Goal: Transaction & Acquisition: Purchase product/service

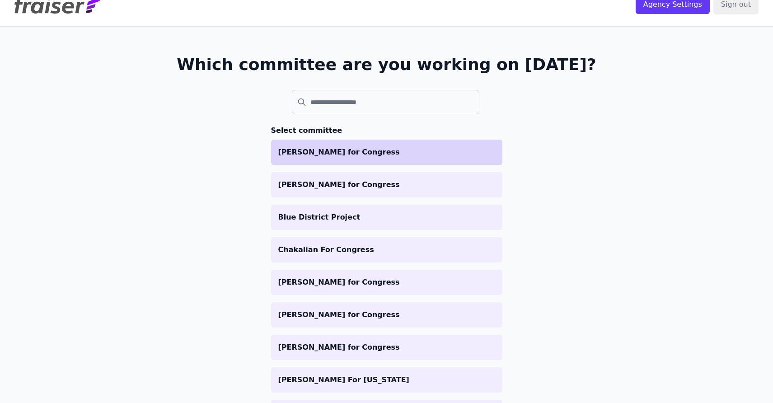
scroll to position [18, 0]
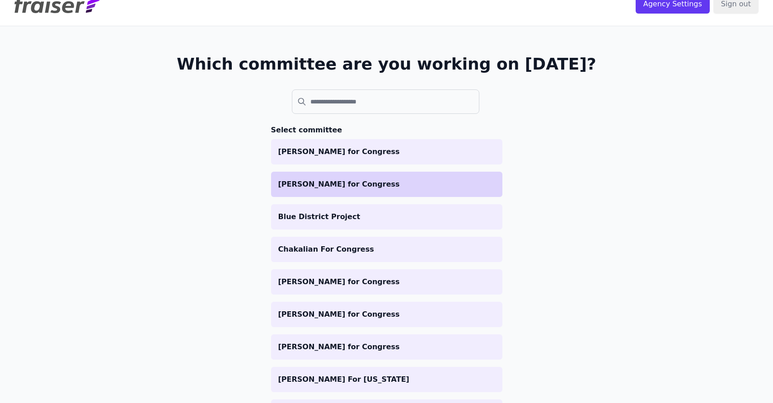
click at [349, 180] on p "[PERSON_NAME] for Congress" at bounding box center [386, 184] width 217 height 11
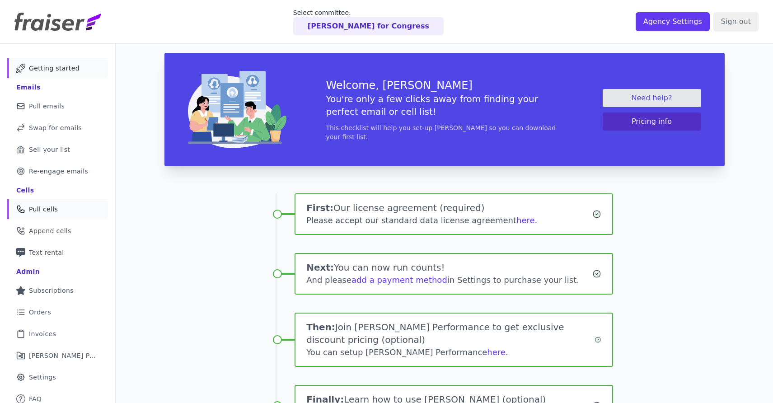
click at [54, 206] on span "Pull cells" at bounding box center [43, 209] width 29 height 9
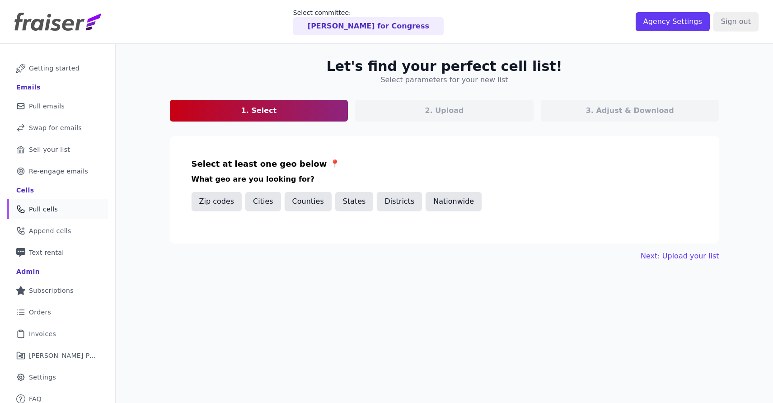
scroll to position [44, 0]
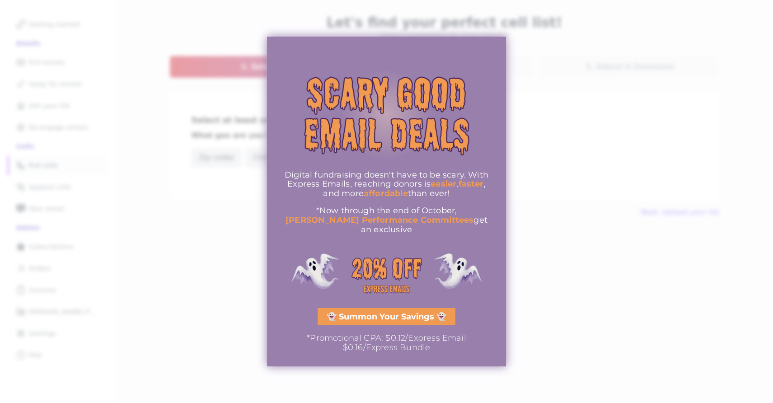
click at [594, 239] on div at bounding box center [386, 201] width 773 height 403
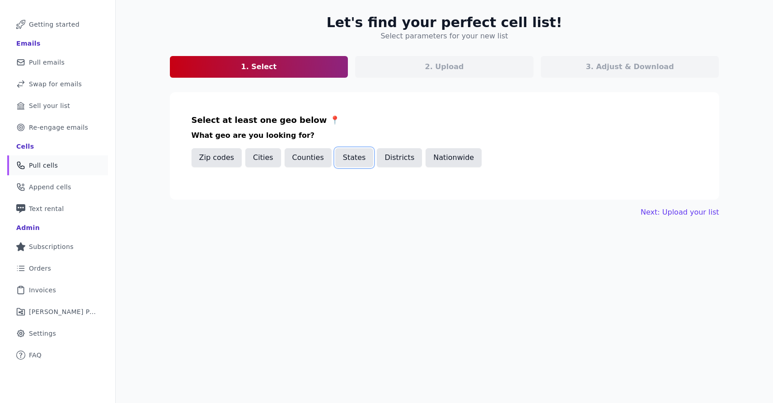
click at [349, 164] on button "States" at bounding box center [354, 157] width 38 height 19
click at [332, 189] on input "text" at bounding box center [448, 188] width 498 height 11
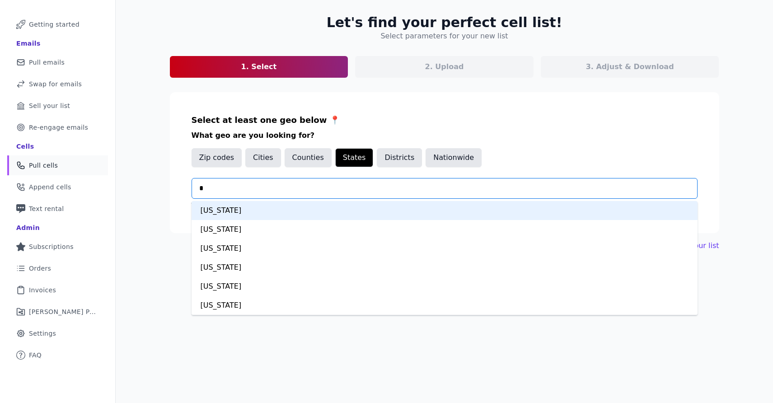
type input "**"
click at [319, 211] on div "Illinois" at bounding box center [445, 210] width 506 height 19
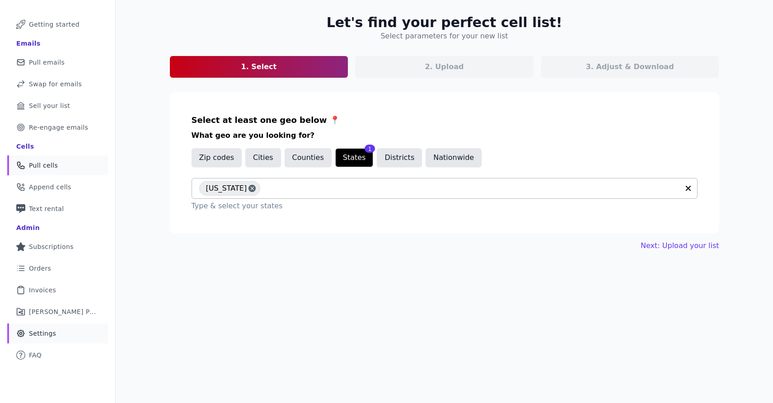
click at [69, 341] on link "Gear Icon Outline of a gear Settings" at bounding box center [57, 333] width 101 height 20
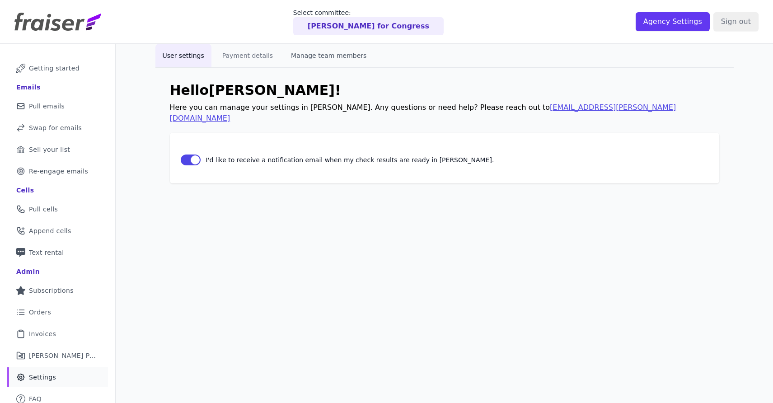
click at [314, 52] on button "Manage team members" at bounding box center [329, 55] width 90 height 23
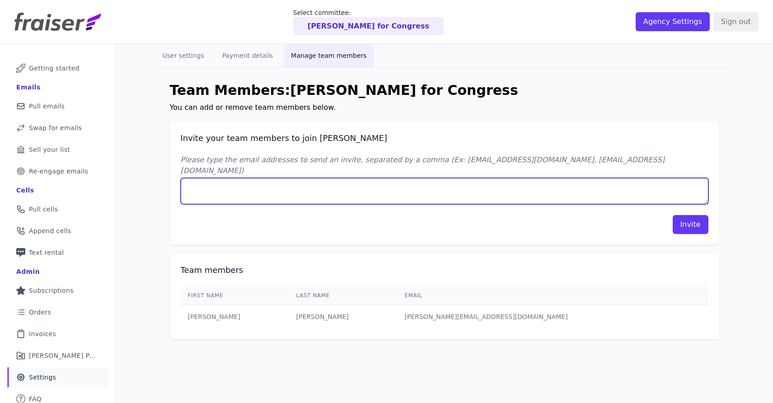
click at [328, 178] on textarea "Please type the email addresses to send an invite, separated by a comma (Ex: jo…" at bounding box center [445, 191] width 528 height 26
type textarea "emilyrosen@momentumcampaigns.com"
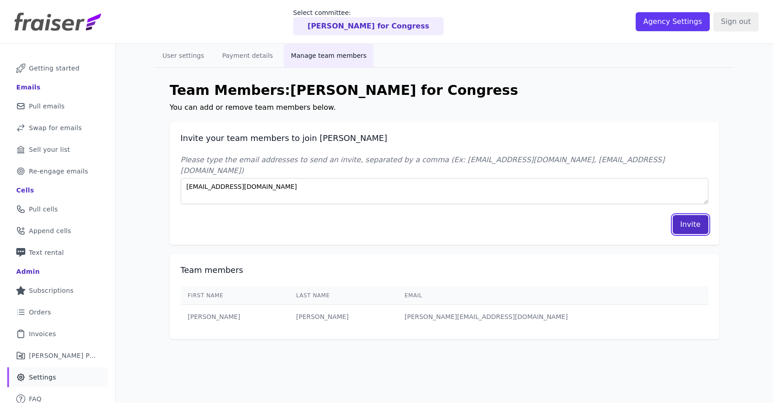
click at [684, 215] on button "Invite" at bounding box center [691, 224] width 36 height 19
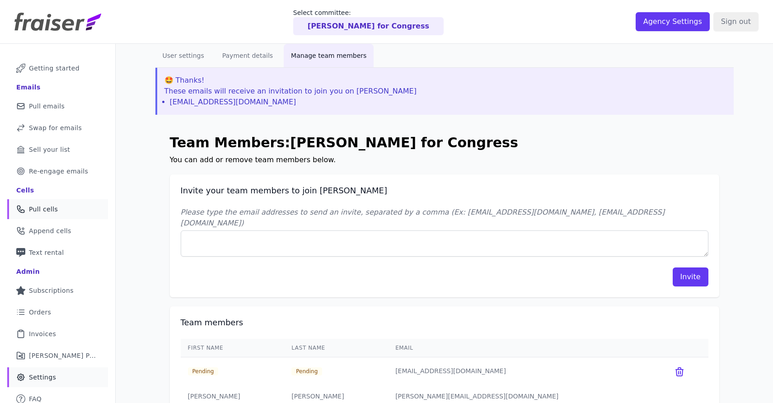
click at [60, 216] on link "Phone Icon Outline of a phone Pull cells" at bounding box center [57, 209] width 101 height 20
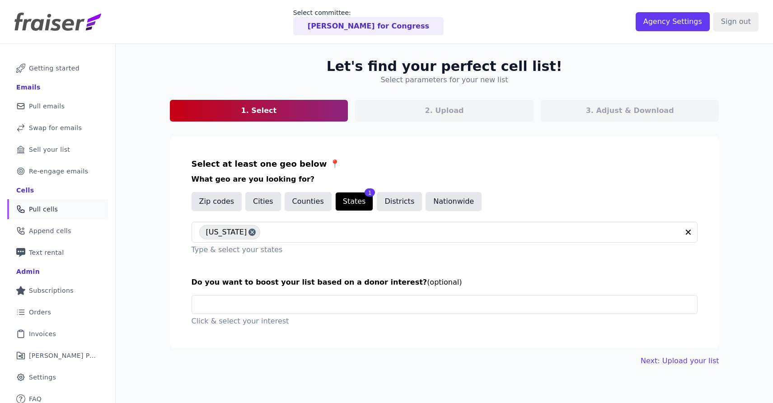
click at [391, 30] on p "[PERSON_NAME] for Congress" at bounding box center [369, 26] width 122 height 11
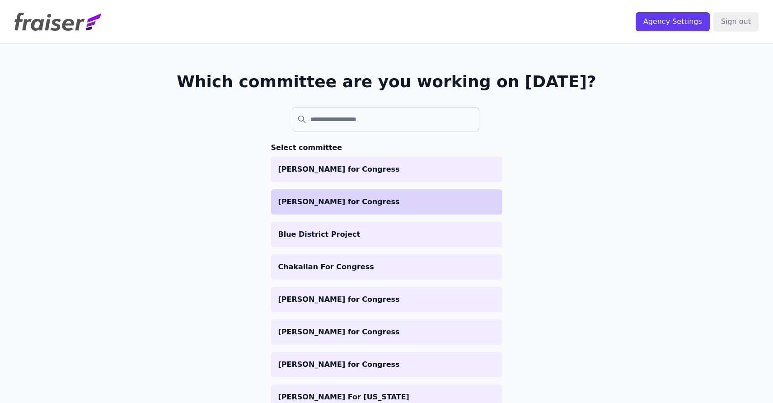
click at [445, 199] on p "[PERSON_NAME] for Congress" at bounding box center [386, 202] width 217 height 11
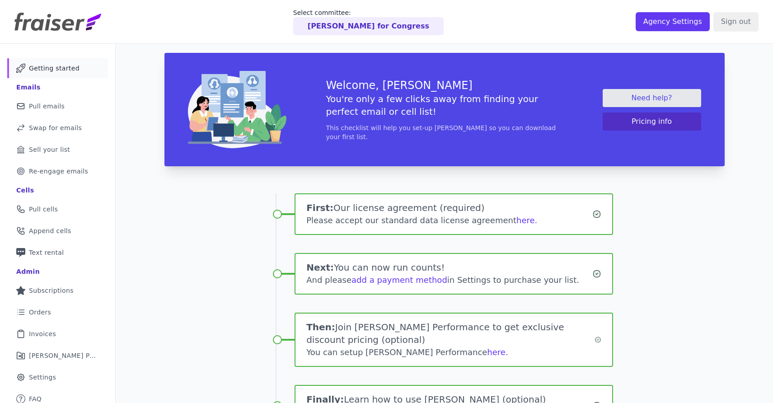
scroll to position [0, 0]
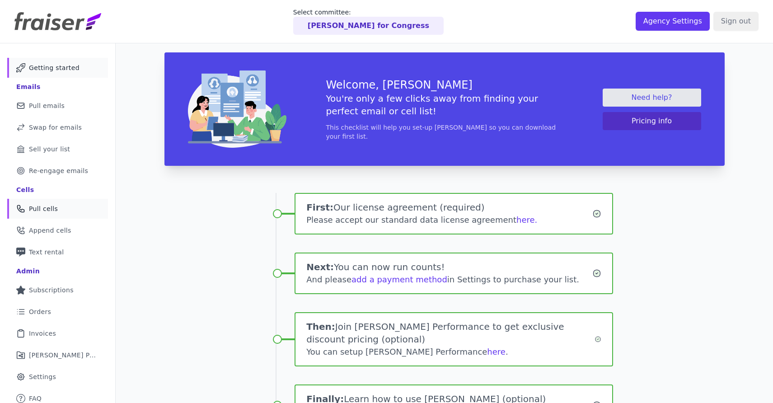
click at [61, 214] on link "Phone Icon Outline of a phone Pull cells" at bounding box center [57, 209] width 101 height 20
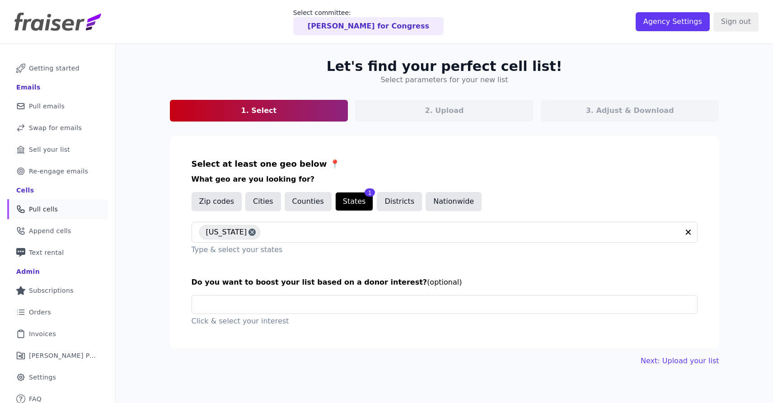
scroll to position [44, 0]
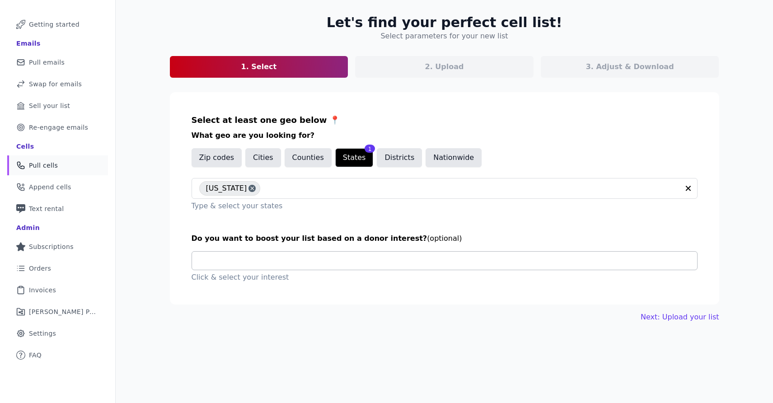
click at [306, 262] on input "text" at bounding box center [448, 261] width 498 height 18
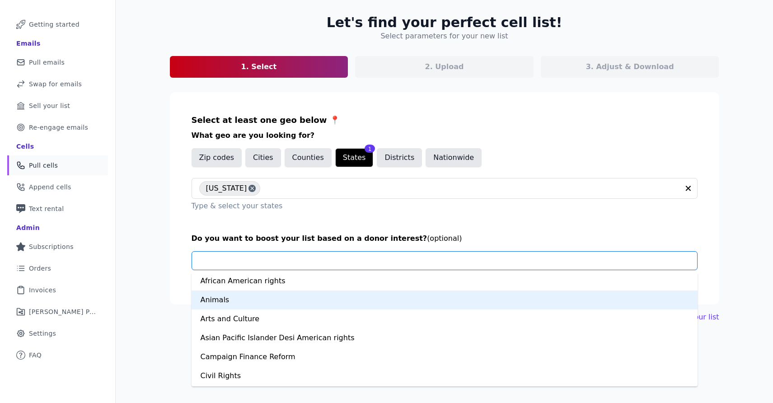
scroll to position [0, 0]
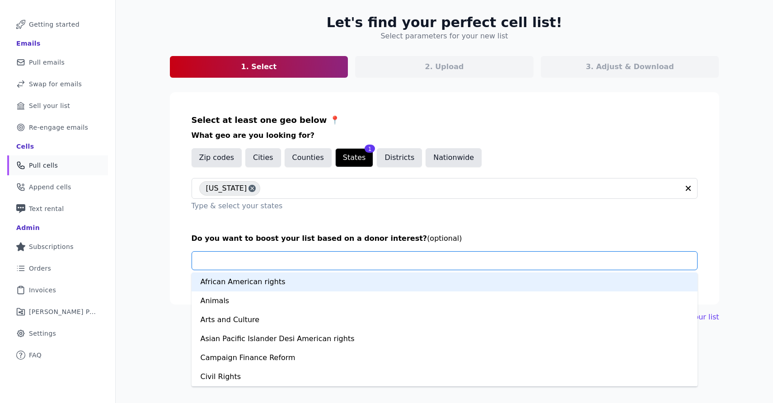
click at [142, 265] on div "Let's find your perfect cell list! Select parameters for your new list 1. Selec…" at bounding box center [444, 201] width 657 height 403
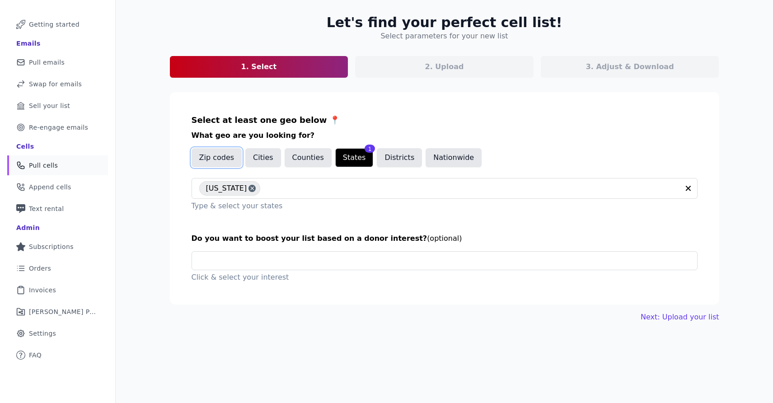
click at [223, 159] on button "Zip codes" at bounding box center [217, 157] width 51 height 19
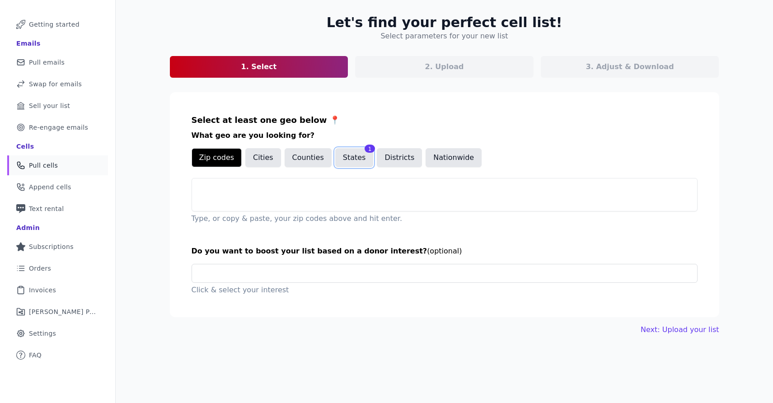
click at [355, 164] on button "States" at bounding box center [354, 157] width 38 height 19
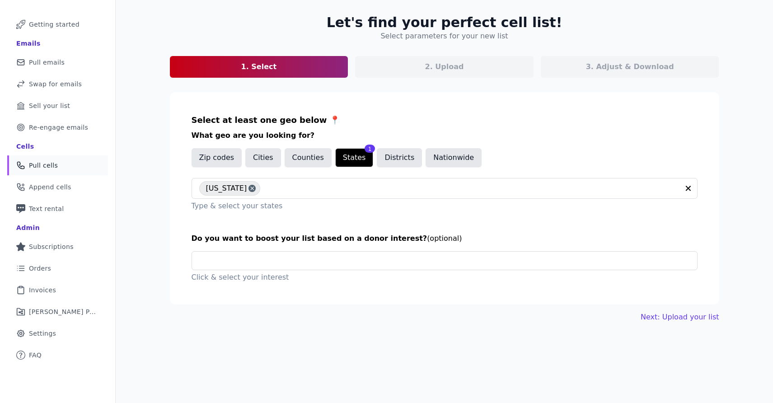
click at [356, 236] on span "Do you want to boost your list based on a donor interest?" at bounding box center [310, 238] width 236 height 9
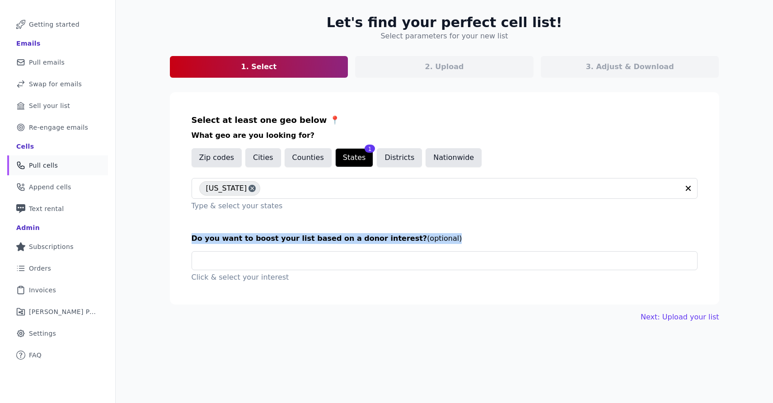
click at [356, 236] on span "Do you want to boost your list based on a donor interest?" at bounding box center [310, 238] width 236 height 9
click at [386, 239] on span "Do you want to boost your list based on a donor interest?" at bounding box center [310, 238] width 236 height 9
drag, startPoint x: 393, startPoint y: 238, endPoint x: 275, endPoint y: 238, distance: 117.9
click at [275, 238] on h3 "Do you want to boost your list based on a donor interest? (optional)" at bounding box center [445, 238] width 506 height 11
click at [275, 238] on span "Do you want to boost your list based on a donor interest?" at bounding box center [310, 238] width 236 height 9
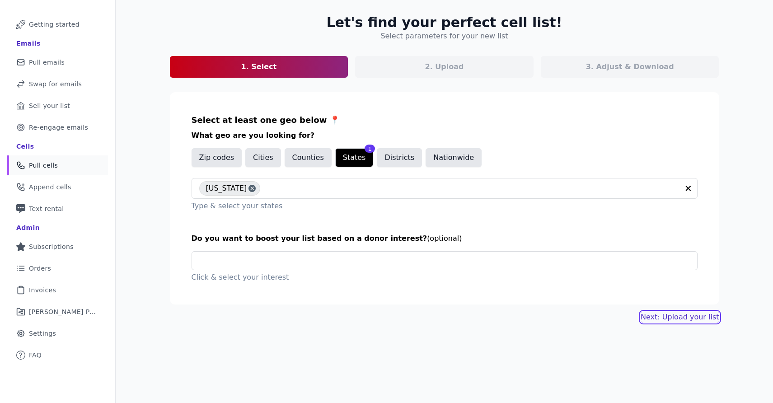
click at [679, 318] on link "Next: Upload your list" at bounding box center [680, 317] width 78 height 11
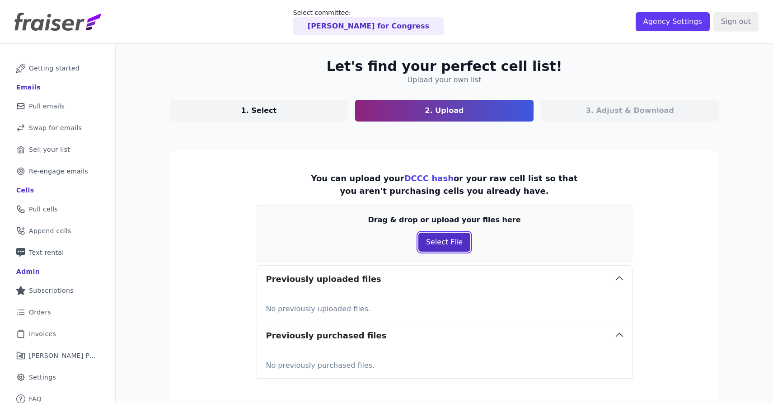
click at [464, 245] on button "Select File" at bounding box center [444, 242] width 52 height 19
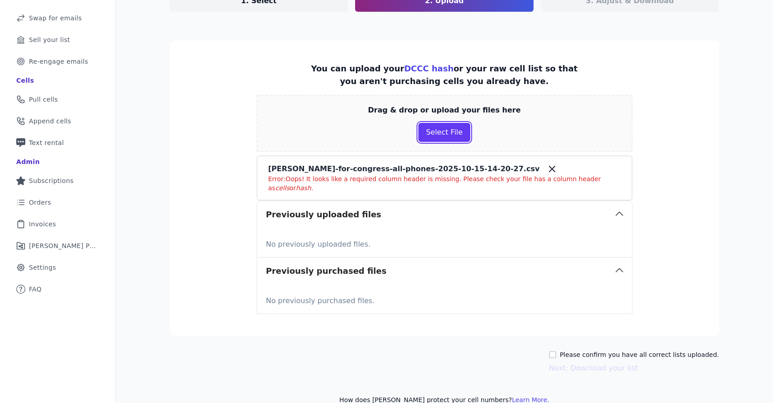
scroll to position [106, 0]
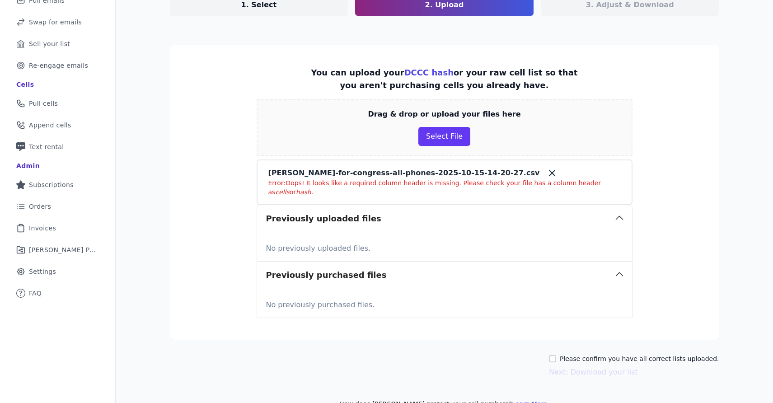
click at [547, 177] on icon at bounding box center [552, 173] width 11 height 11
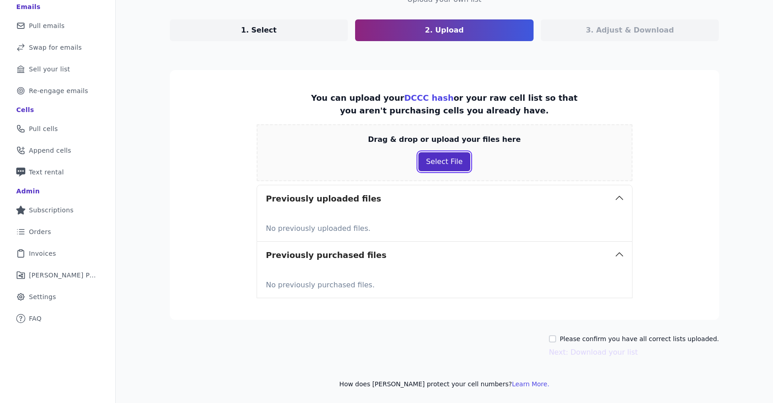
click at [443, 164] on button "Select File" at bounding box center [444, 161] width 52 height 19
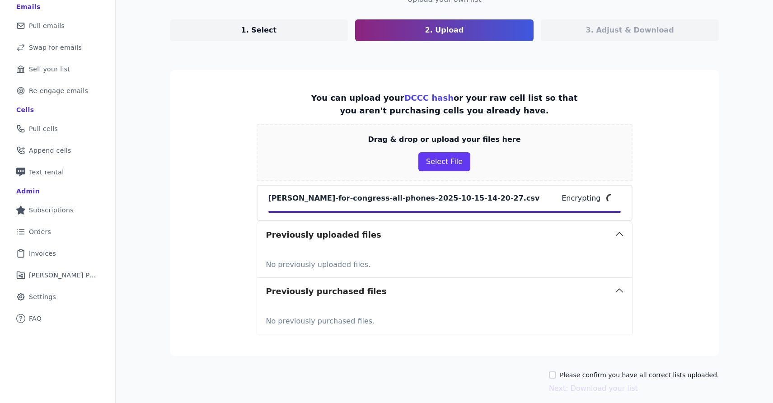
click at [581, 374] on label "Please confirm you have all correct lists uploaded." at bounding box center [639, 374] width 159 height 9
click at [556, 374] on input "Please confirm you have all correct lists uploaded." at bounding box center [552, 374] width 7 height 7
checkbox input "true"
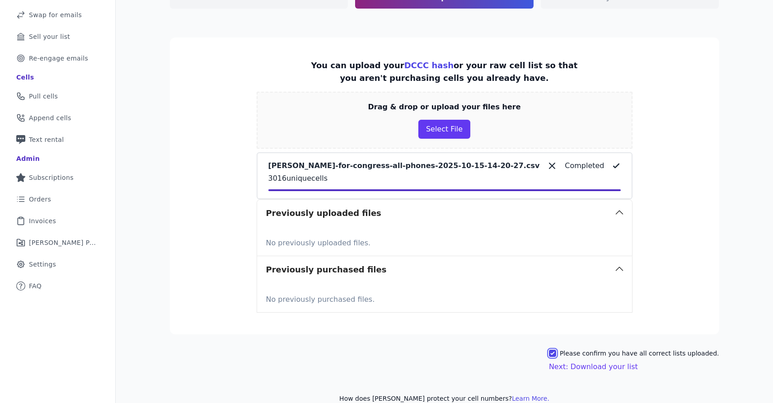
scroll to position [127, 0]
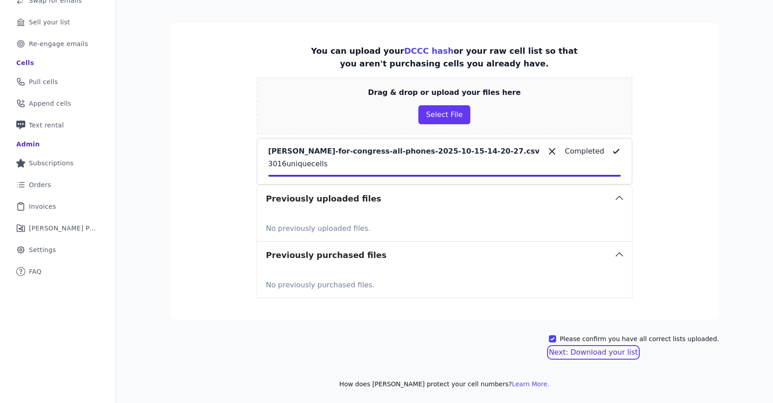
click at [597, 352] on button "Next: Download your list" at bounding box center [593, 352] width 89 height 11
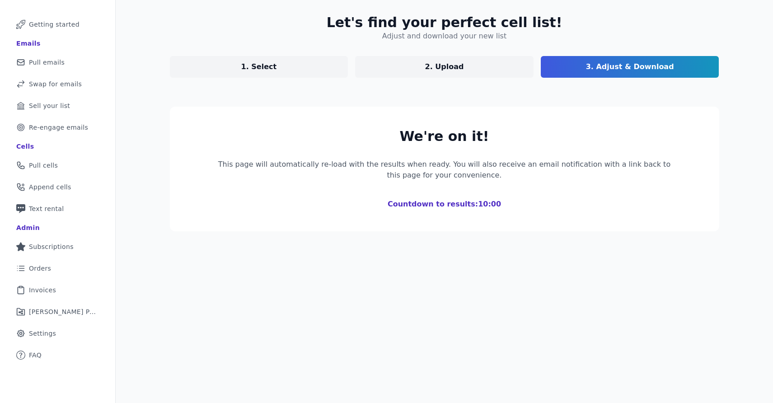
scroll to position [44, 0]
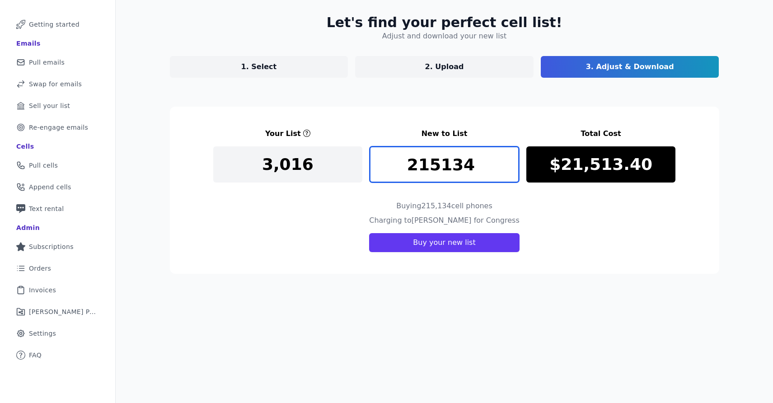
click at [450, 169] on input "215134" at bounding box center [445, 164] width 150 height 36
type input "5000"
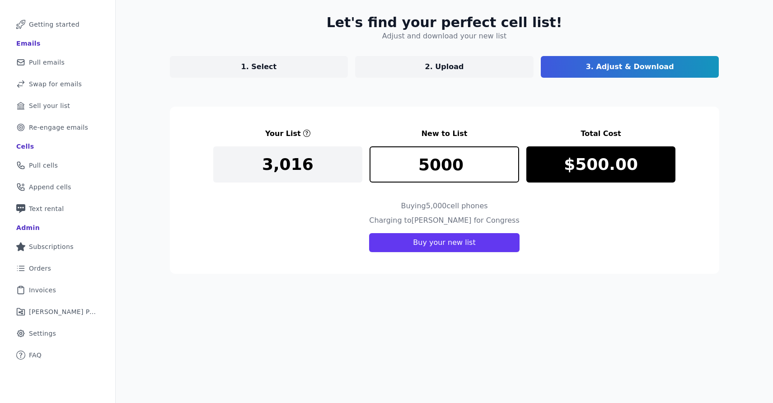
click at [459, 299] on div "Let's find your perfect cell list! Adjust and download your new list 1. Select …" at bounding box center [444, 201] width 657 height 403
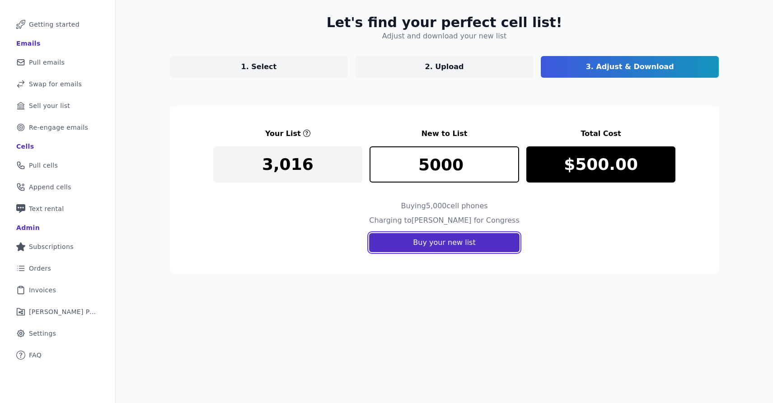
click at [457, 243] on button "Buy your new list" at bounding box center [444, 242] width 150 height 19
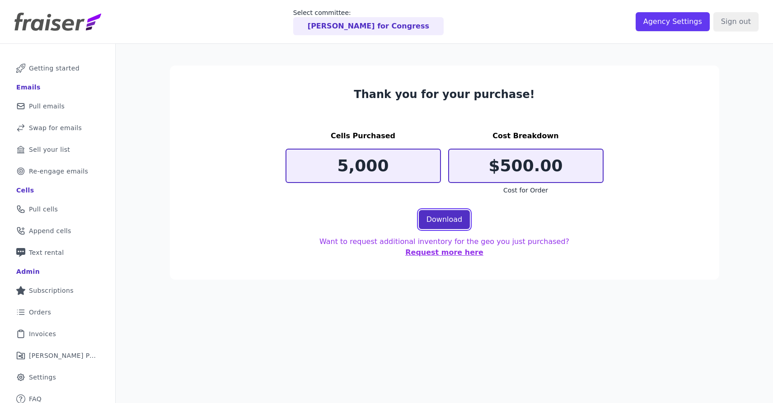
click at [445, 216] on link "Download" at bounding box center [445, 219] width 52 height 19
click at [52, 207] on span "Pull cells" at bounding box center [43, 209] width 29 height 9
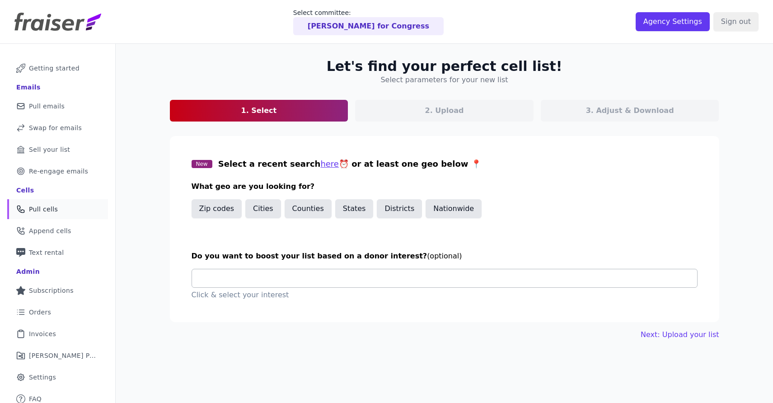
click at [250, 280] on input "text" at bounding box center [448, 278] width 498 height 18
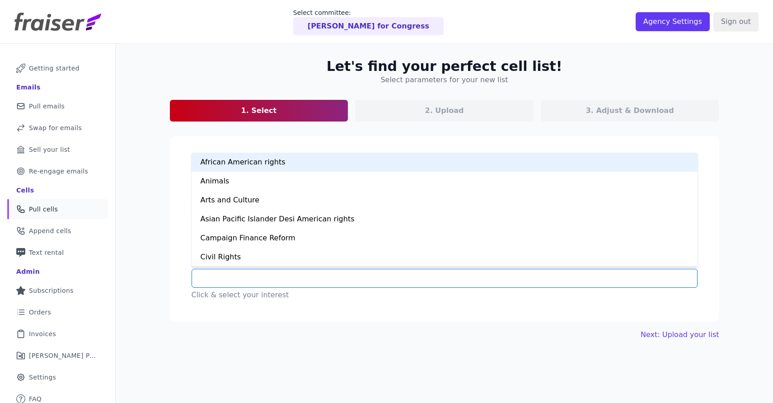
type input "*"
click at [259, 161] on div "African American rights" at bounding box center [445, 162] width 506 height 19
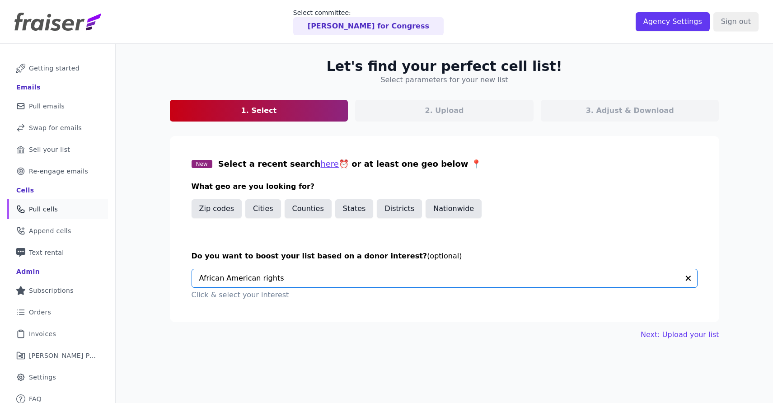
click at [362, 332] on div "Next: Upload your list" at bounding box center [444, 334] width 549 height 11
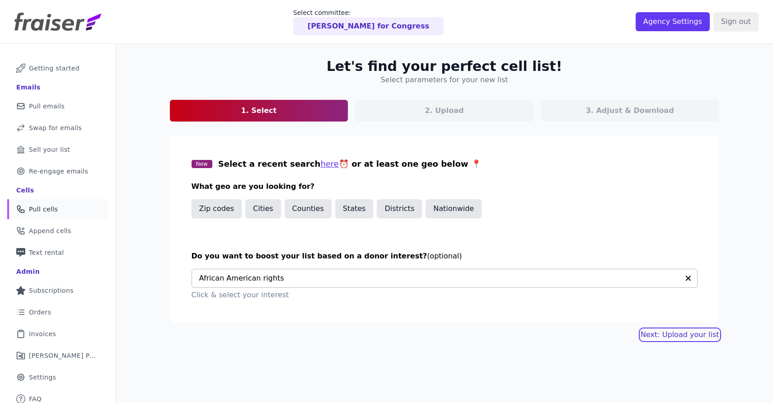
click at [668, 338] on button "Next: Upload your list" at bounding box center [680, 334] width 78 height 11
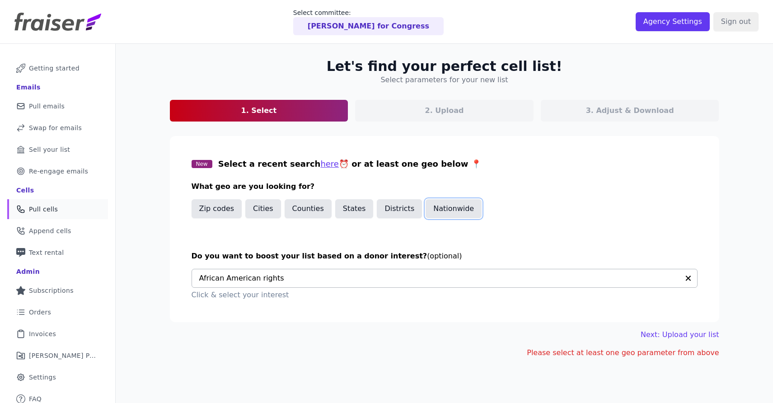
click at [447, 206] on button "Nationwide" at bounding box center [454, 208] width 56 height 19
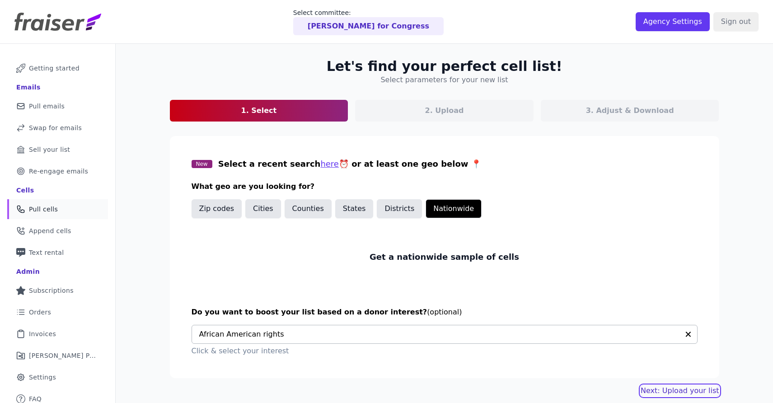
click at [676, 391] on link "Next: Upload your list" at bounding box center [680, 390] width 78 height 11
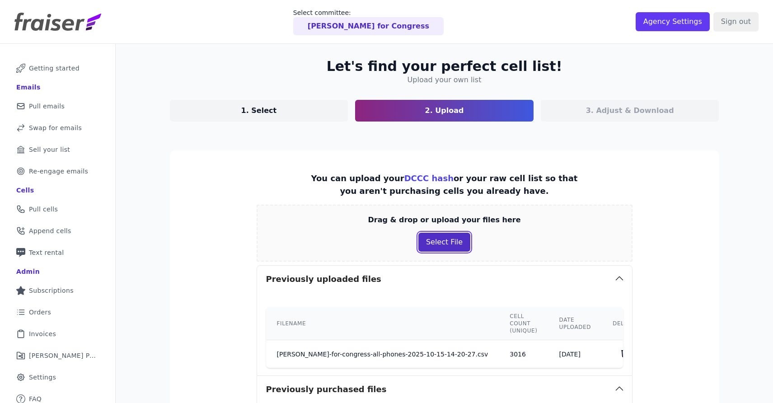
click at [439, 248] on button "Select File" at bounding box center [444, 242] width 52 height 19
click at [443, 236] on button "Select File" at bounding box center [444, 242] width 52 height 19
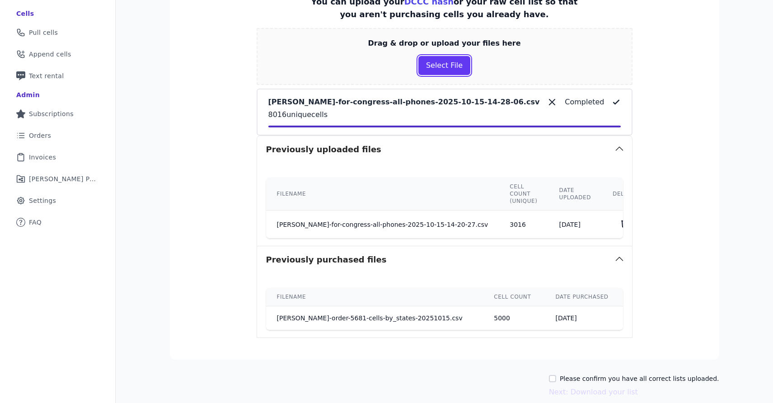
scroll to position [180, 0]
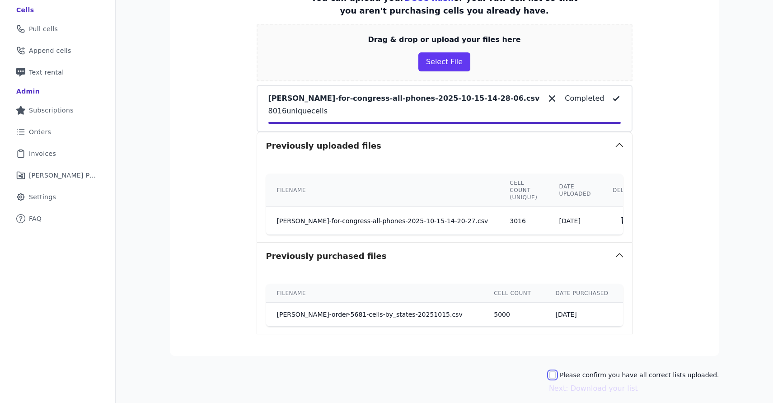
click at [556, 371] on input "Please confirm you have all correct lists uploaded." at bounding box center [552, 374] width 7 height 7
checkbox input "true"
click at [600, 383] on button "Next: Download your list" at bounding box center [593, 388] width 89 height 11
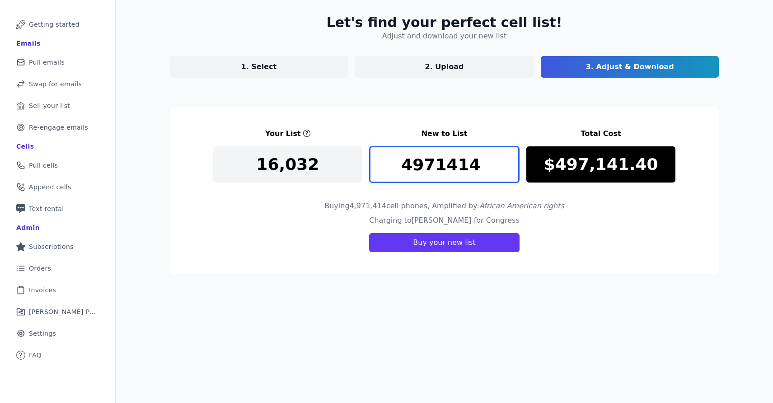
click at [440, 163] on input "4971414" at bounding box center [445, 164] width 150 height 36
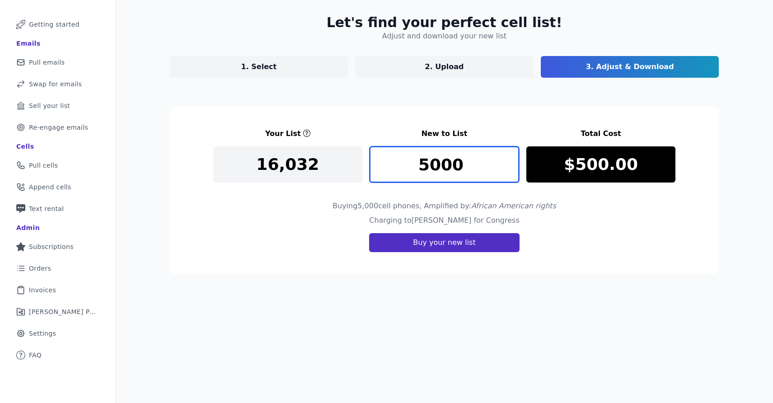
type input "5000"
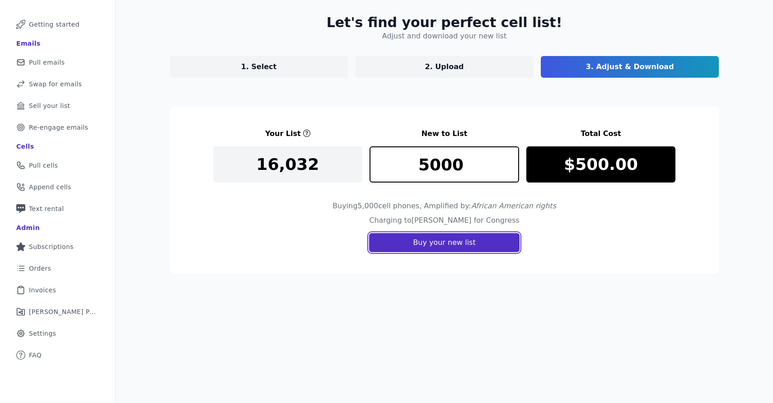
click at [422, 244] on button "Buy your new list" at bounding box center [444, 242] width 150 height 19
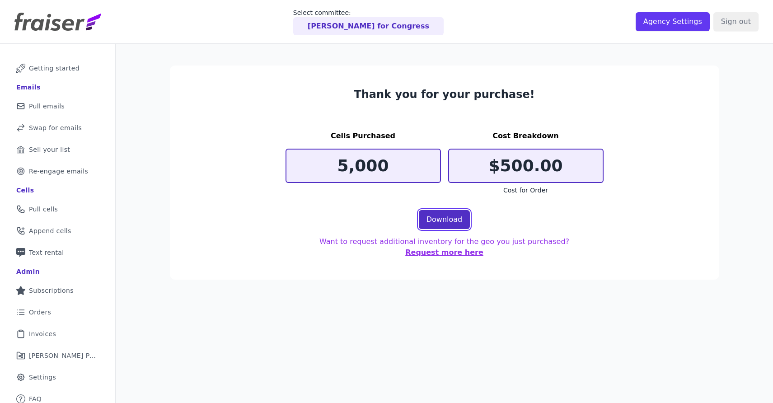
click at [445, 225] on link "Download" at bounding box center [445, 219] width 52 height 19
